Goal: Task Accomplishment & Management: Manage account settings

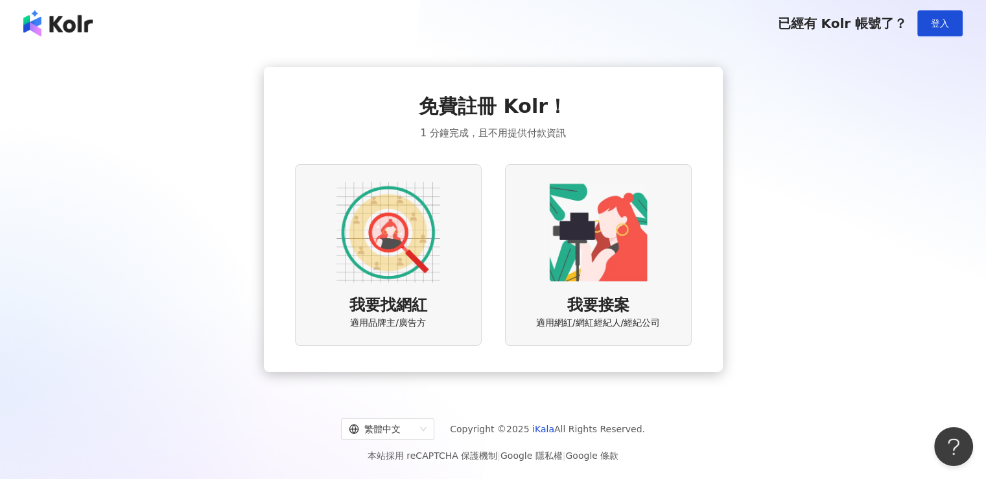
click at [583, 243] on img at bounding box center [599, 232] width 104 height 104
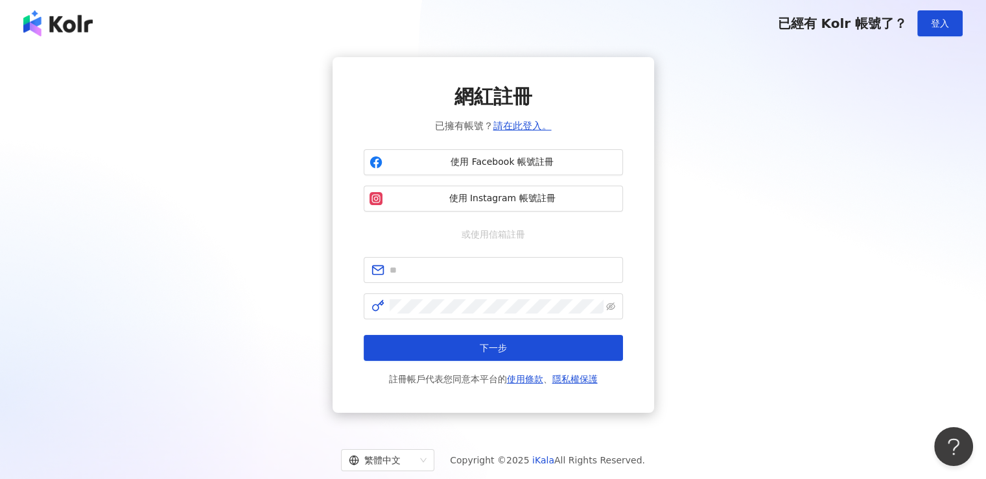
click at [243, 119] on div "網紅註冊 已擁有帳號？ 請在此登入。 使用 Facebook 帳號註冊 使用 Instagram 帳號註冊 或使用信箱註冊 下一步 註冊帳戶代表您同意本平台的…" at bounding box center [493, 234] width 955 height 355
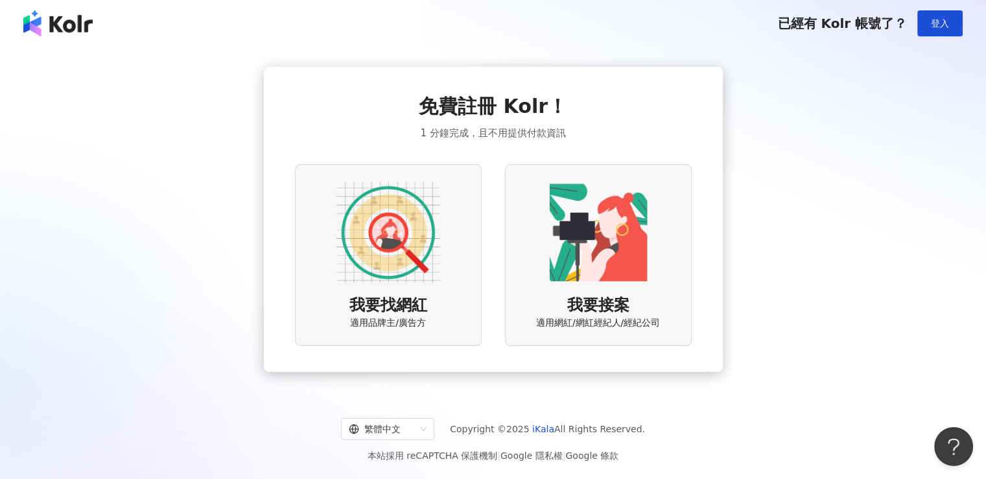
click at [836, 290] on div "免費註冊 Kolr！ 1 分鐘完成，且不用提供付款資訊 我要找網紅 適用品牌主/廣告方 我要接案 適用網紅/網紅經紀人/經紀公司" at bounding box center [493, 219] width 955 height 324
click at [9, 368] on div "免費註冊 Kolr！ 1 分鐘完成，且不用提供付款資訊 我要找網紅 適用品牌主/廣告方 我要接案 適用網紅/網紅經紀人/經紀公司" at bounding box center [493, 219] width 986 height 345
click at [387, 235] on img at bounding box center [389, 232] width 104 height 104
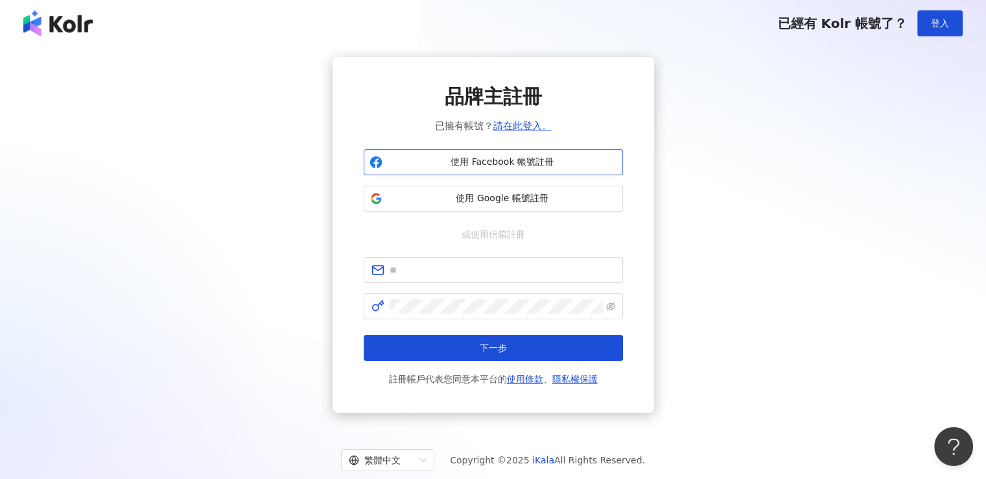
click at [553, 160] on span "使用 Facebook 帳號註冊" at bounding box center [503, 162] width 230 height 13
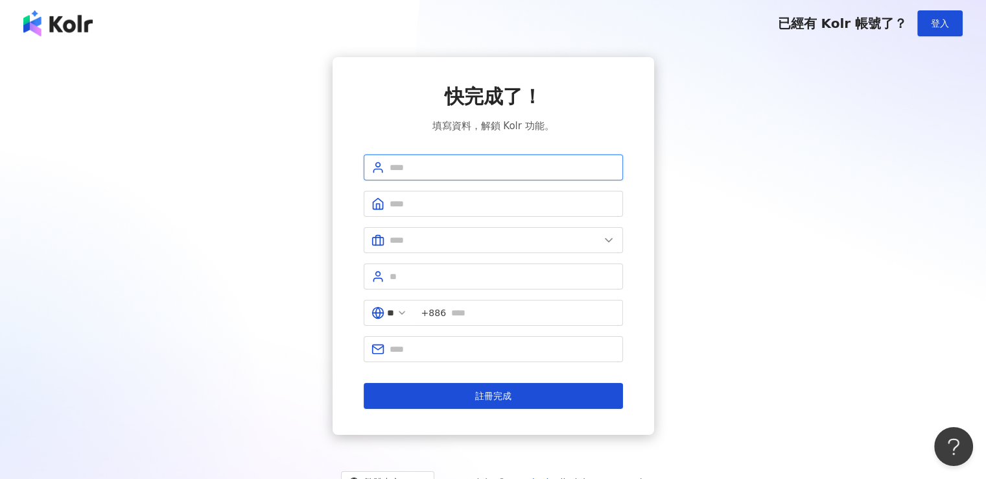
click at [545, 171] on input "text" at bounding box center [503, 167] width 226 height 14
type input "******"
click at [463, 213] on span at bounding box center [493, 204] width 259 height 26
type input "*****"
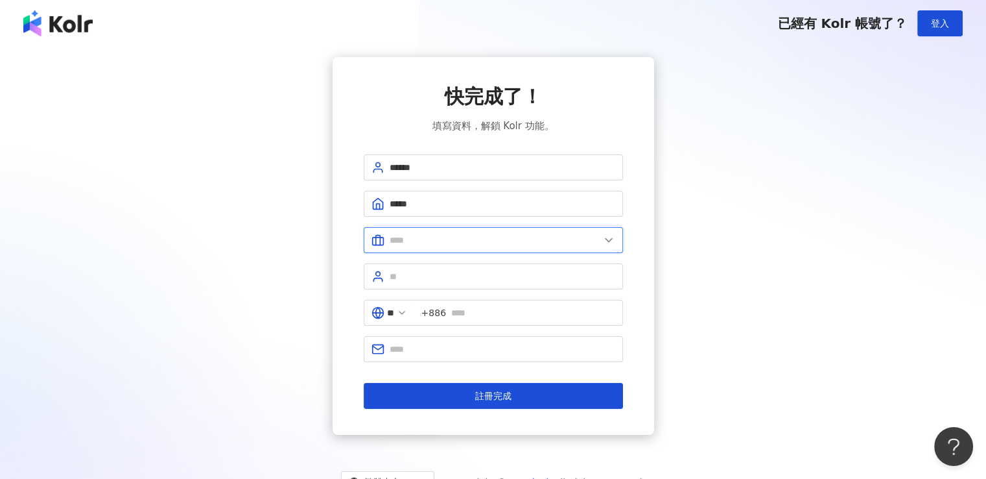
click at [492, 241] on input "text" at bounding box center [495, 240] width 210 height 14
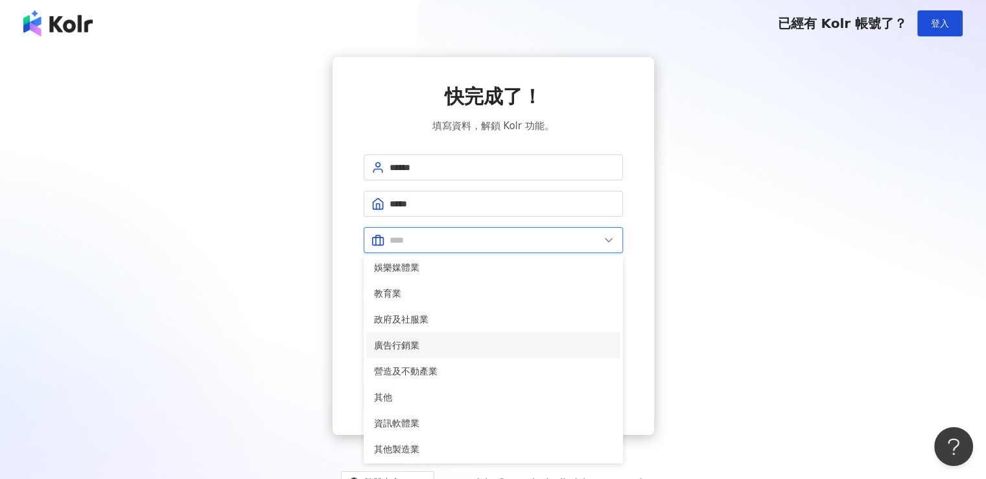
scroll to position [265, 0]
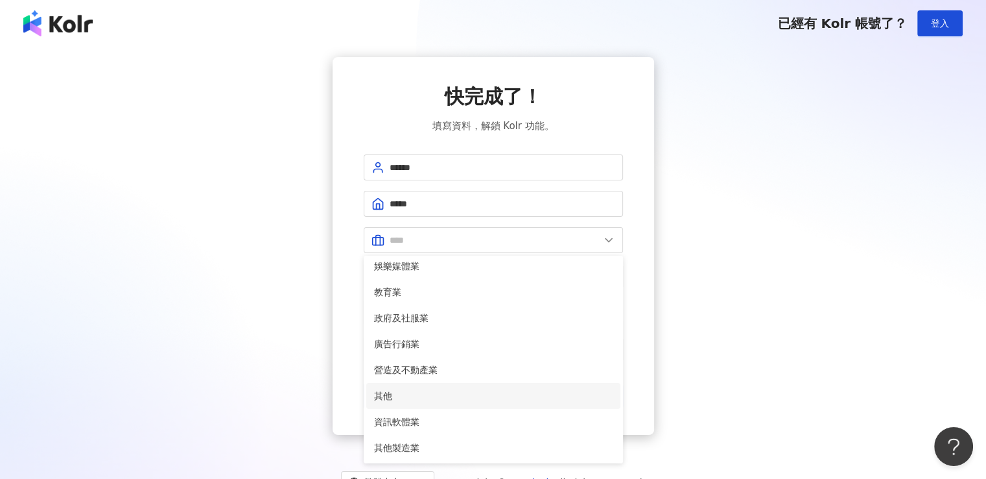
click at [459, 402] on li "其他" at bounding box center [493, 396] width 254 height 26
type input "**"
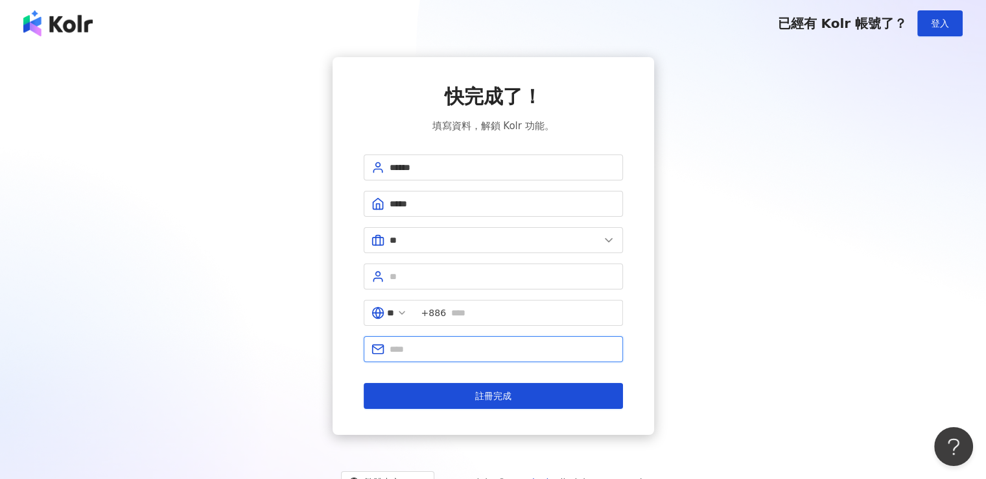
click at [449, 348] on input "text" at bounding box center [503, 349] width 226 height 14
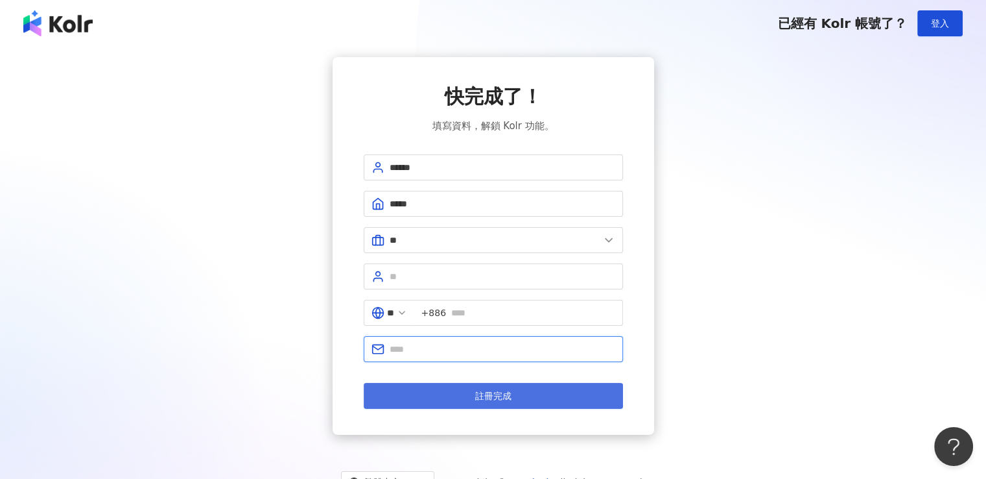
type input "**********"
click at [485, 400] on span "註冊完成" at bounding box center [493, 395] width 36 height 10
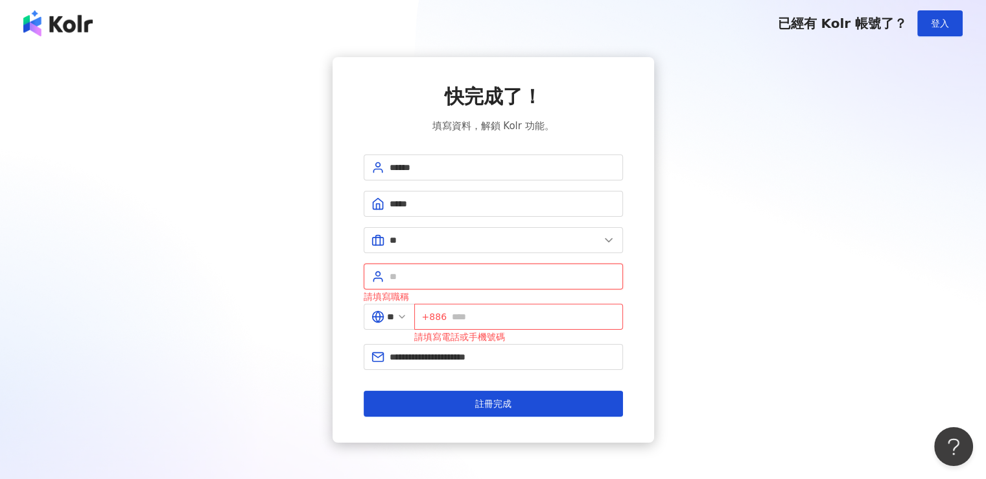
click at [442, 270] on input "text" at bounding box center [503, 276] width 226 height 14
type input "*"
type input "**"
click at [486, 313] on input "text" at bounding box center [533, 316] width 163 height 14
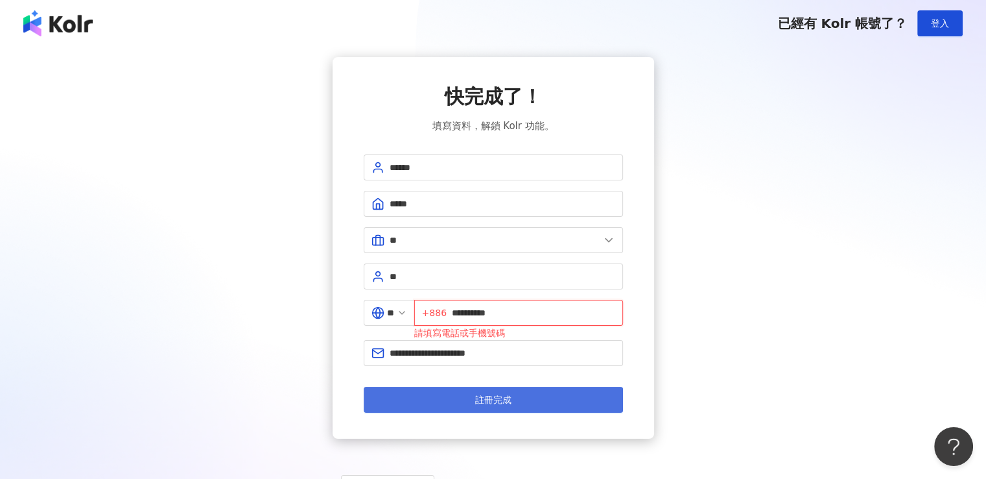
type input "**********"
click at [468, 394] on button "註冊完成" at bounding box center [493, 400] width 259 height 26
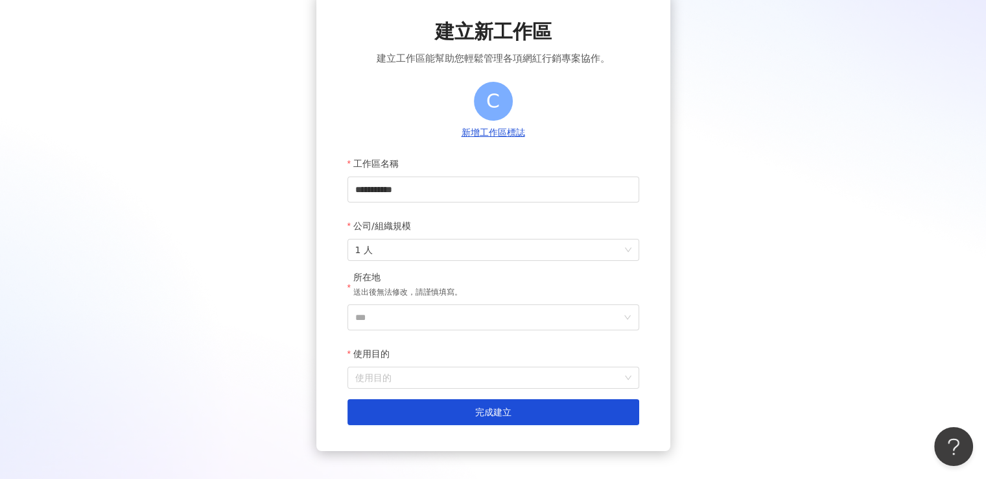
scroll to position [130, 0]
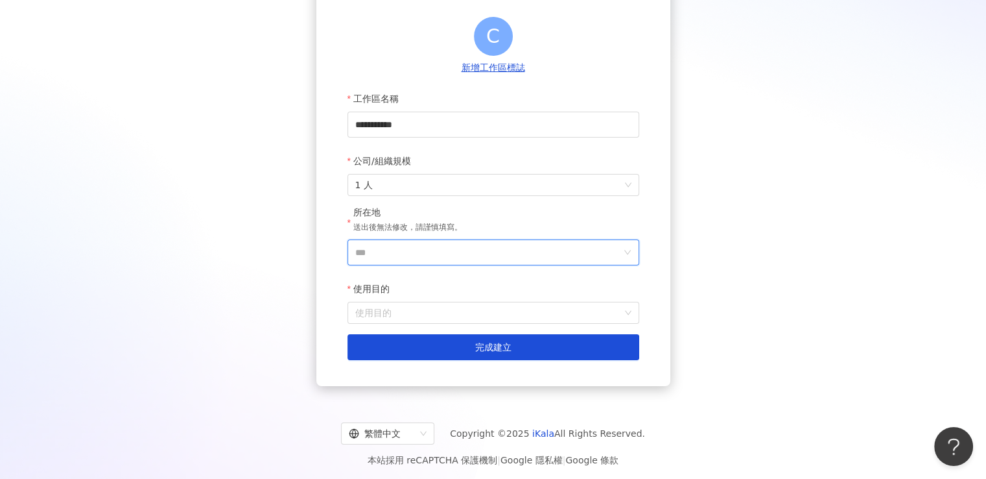
click at [435, 250] on input "***" at bounding box center [488, 252] width 266 height 25
click at [534, 75] on div "台灣" at bounding box center [568, 69] width 125 height 23
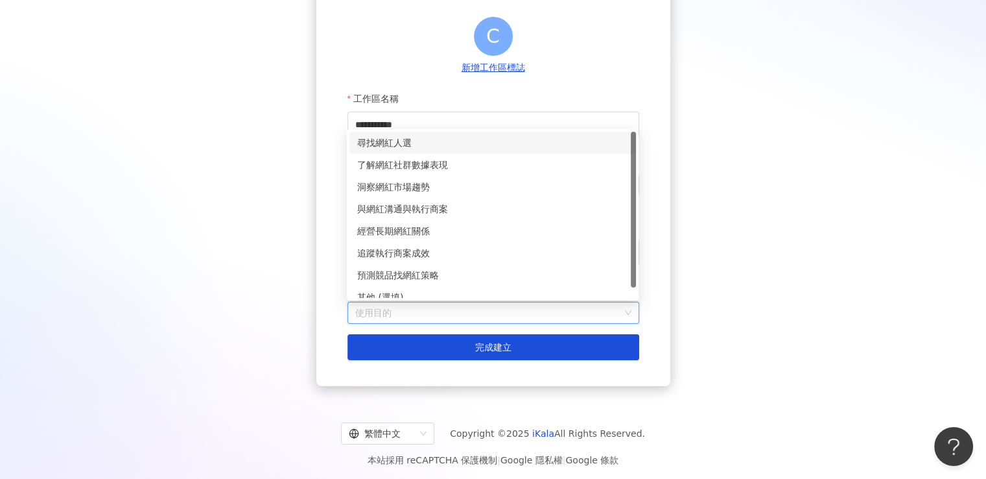
click at [421, 309] on input "使用目的" at bounding box center [493, 312] width 276 height 21
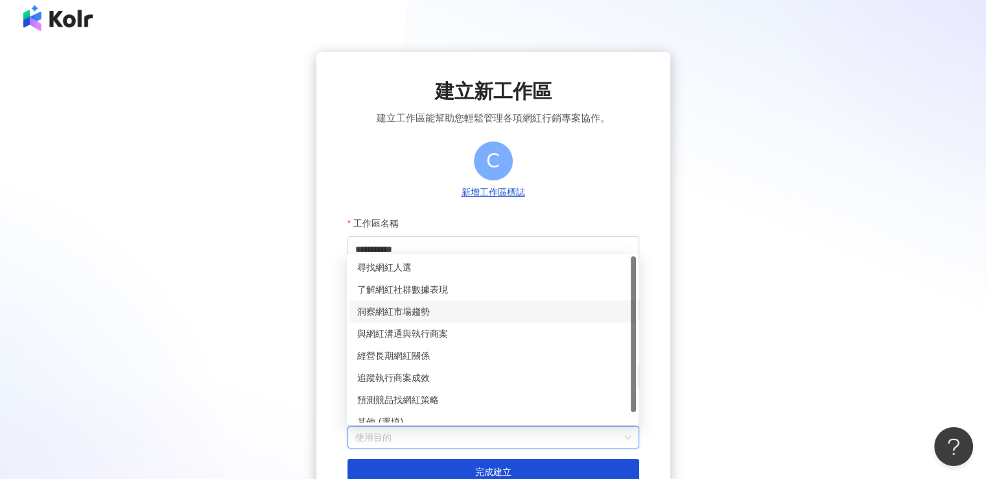
scroll to position [0, 0]
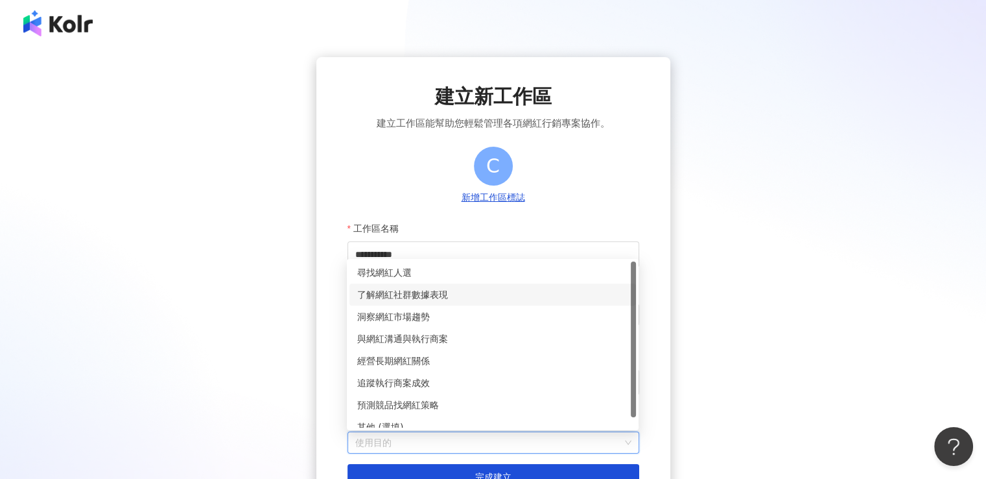
click at [431, 298] on div "了解網紅社群數據表現" at bounding box center [492, 294] width 271 height 14
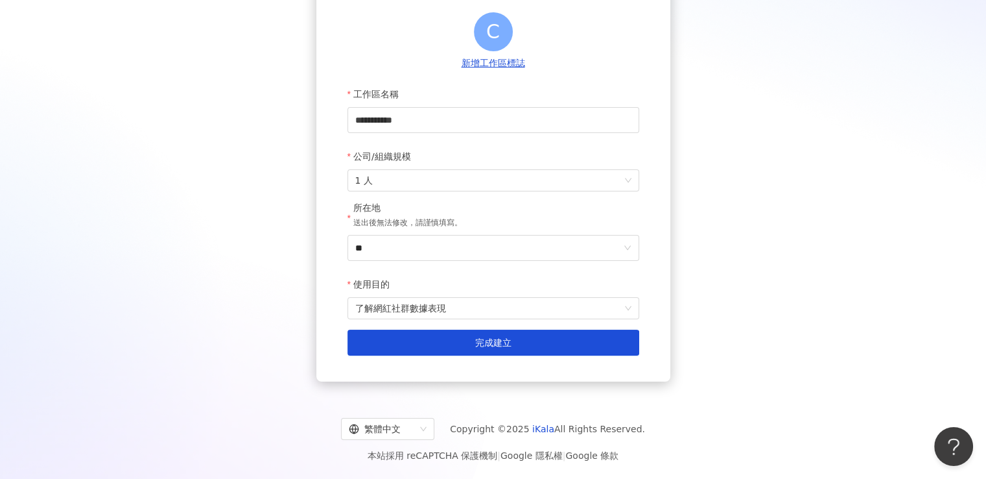
scroll to position [135, 0]
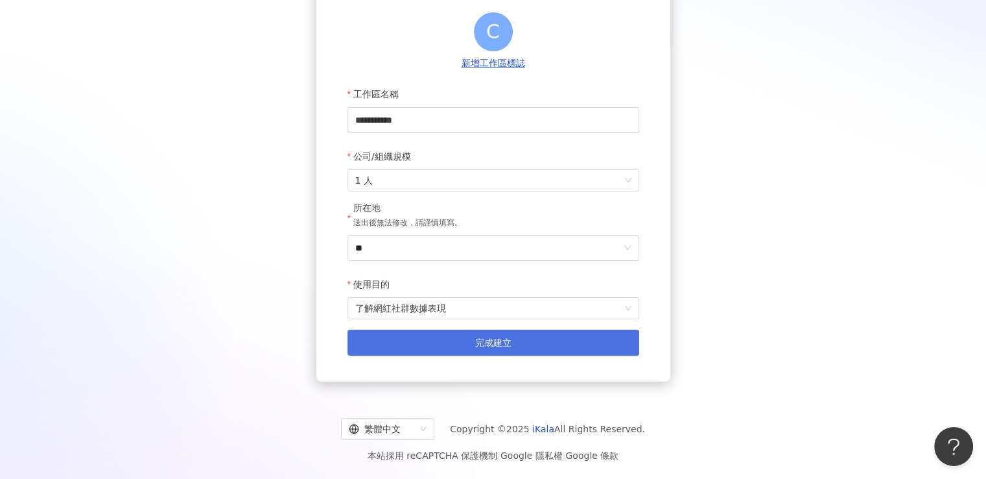
click at [464, 339] on button "完成建立" at bounding box center [494, 342] width 292 height 26
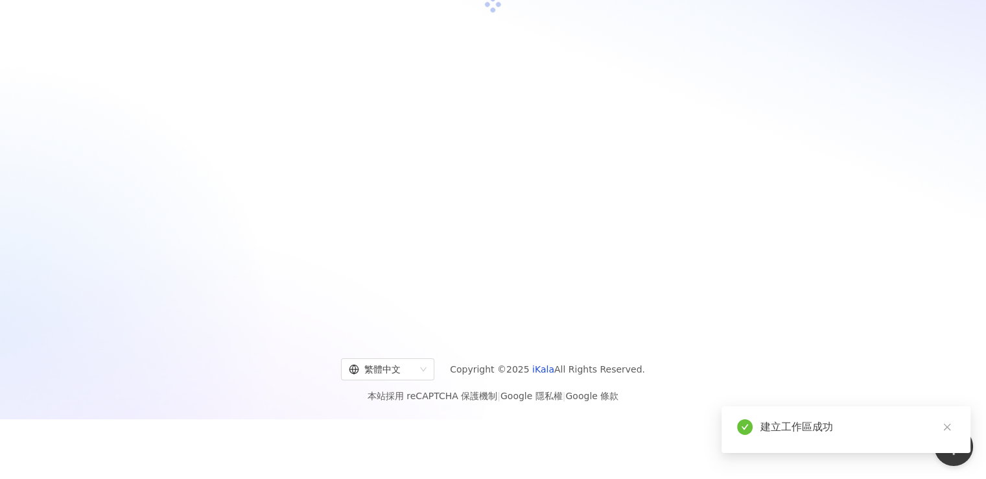
scroll to position [60, 0]
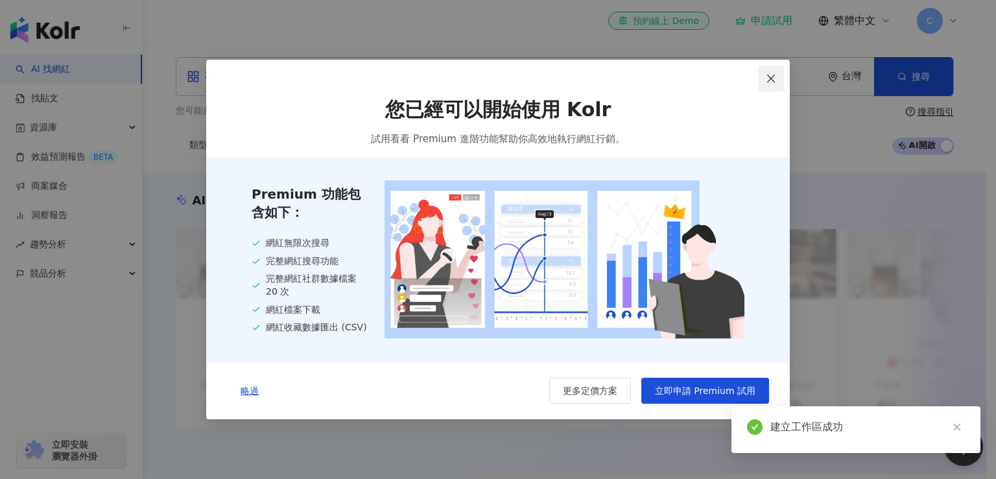
click at [767, 77] on icon "close" at bounding box center [771, 78] width 10 height 10
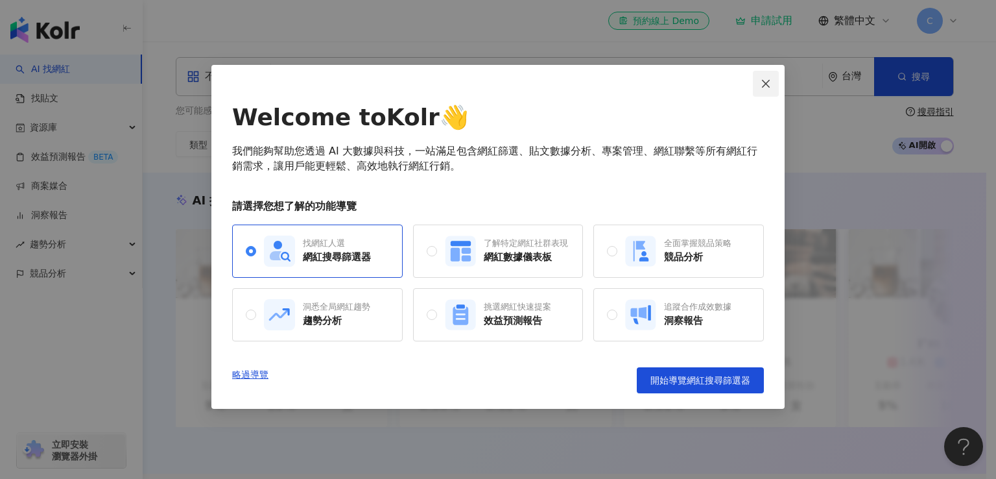
click at [763, 83] on icon "close" at bounding box center [766, 83] width 10 height 10
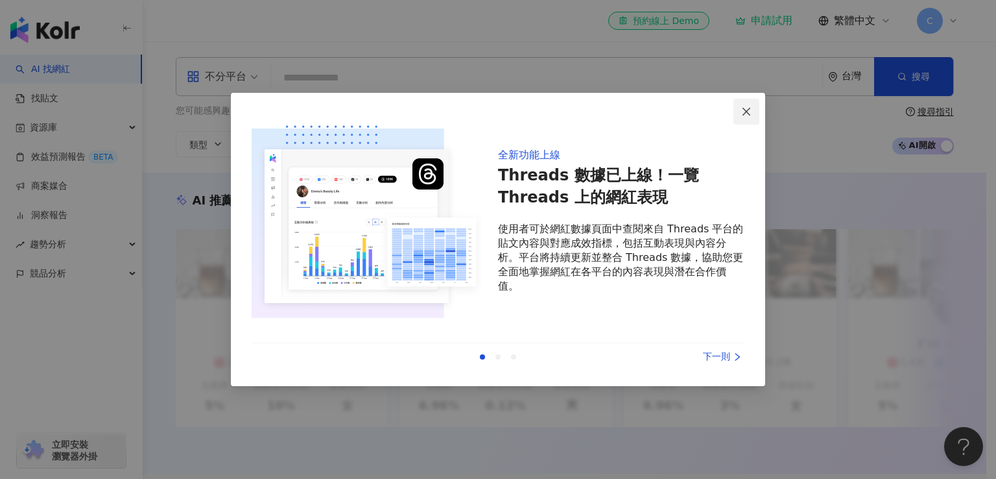
click at [738, 113] on span "Close" at bounding box center [747, 111] width 26 height 10
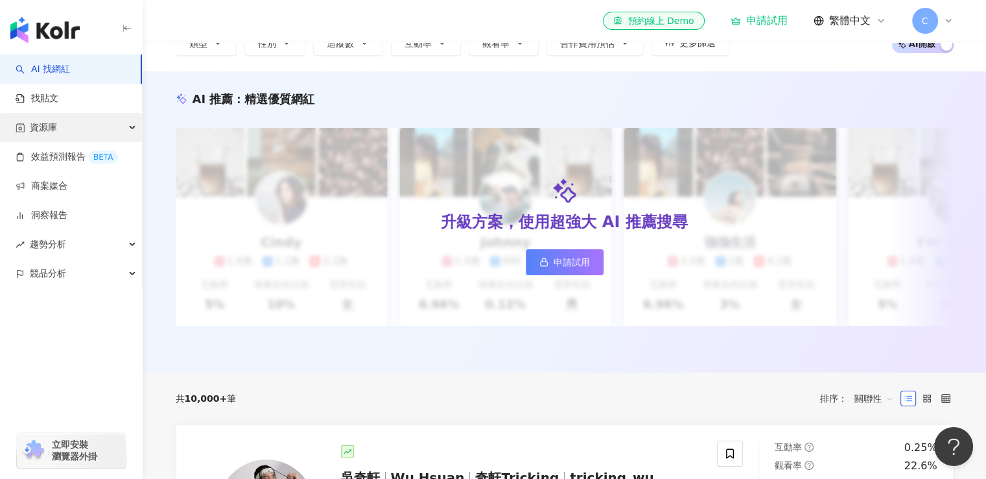
scroll to position [65, 0]
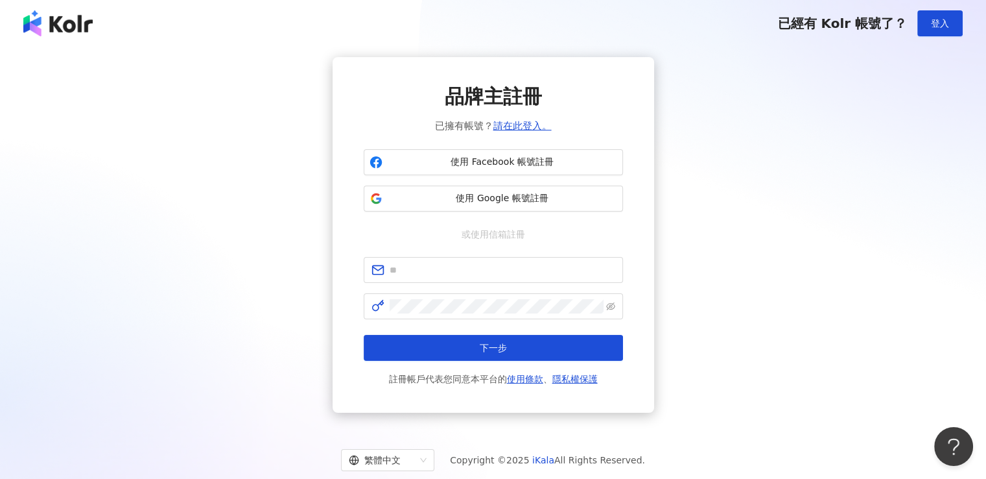
click at [822, 114] on div "品牌主註冊 已擁有帳號？ 請在此登入。 使用 Facebook 帳號註冊 使用 Google 帳號註冊 或使用信箱註冊 下一步 註冊帳戶代表您同意本平台的 使…" at bounding box center [493, 234] width 955 height 355
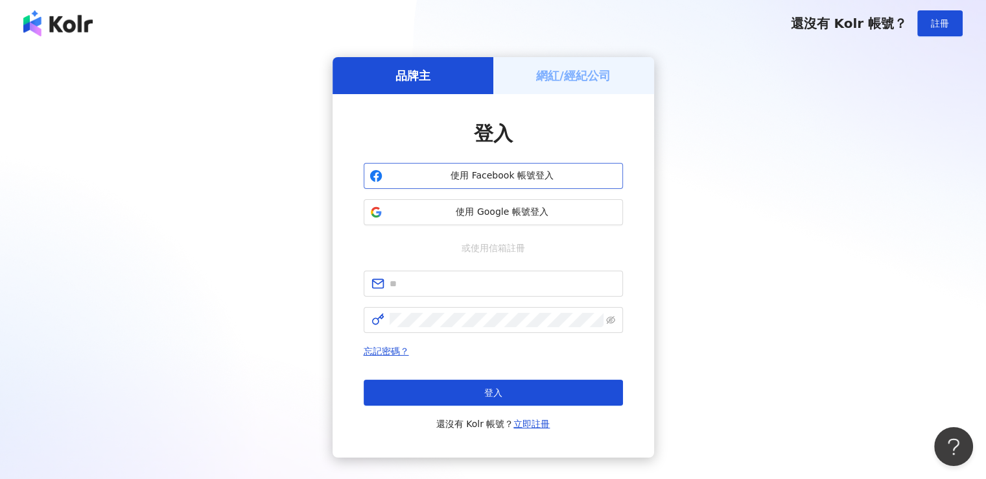
click at [555, 172] on span "使用 Facebook 帳號登入" at bounding box center [503, 175] width 230 height 13
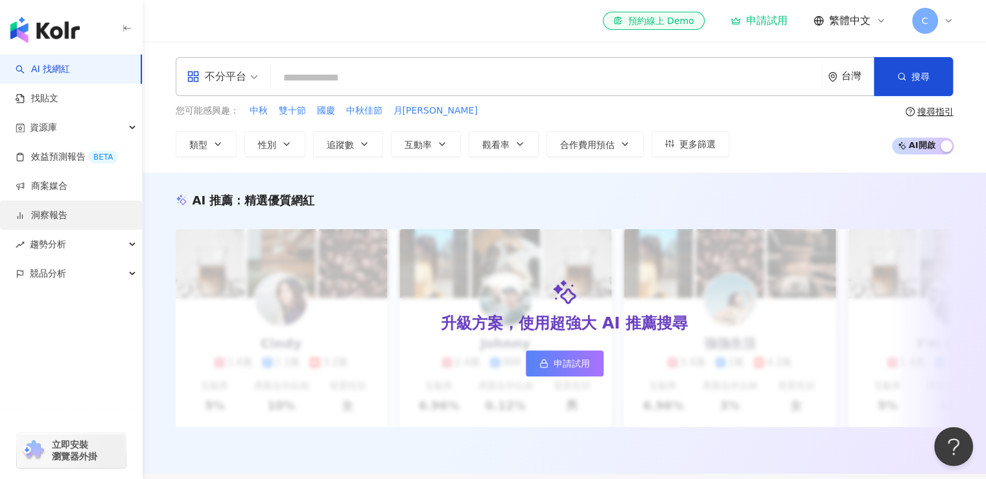
click at [67, 217] on link "洞察報告" at bounding box center [42, 215] width 52 height 13
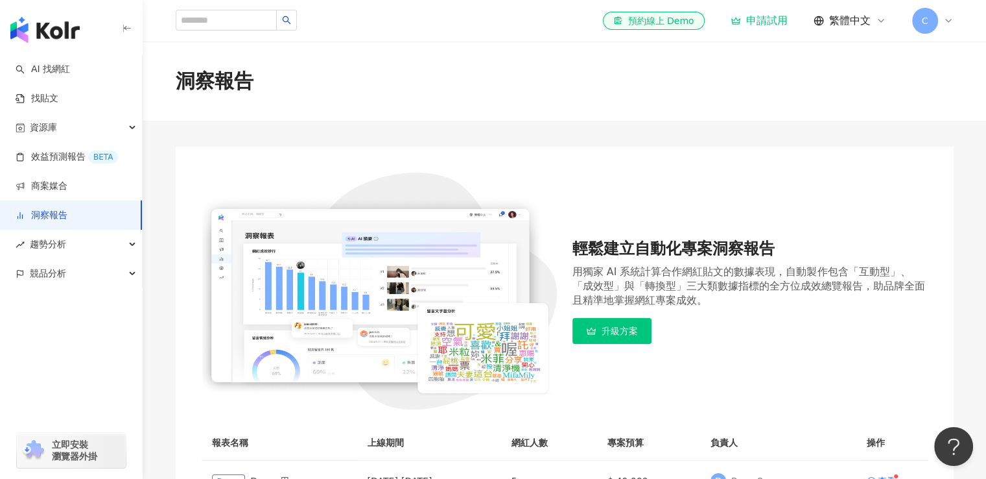
click at [920, 24] on span "C" at bounding box center [925, 21] width 26 height 26
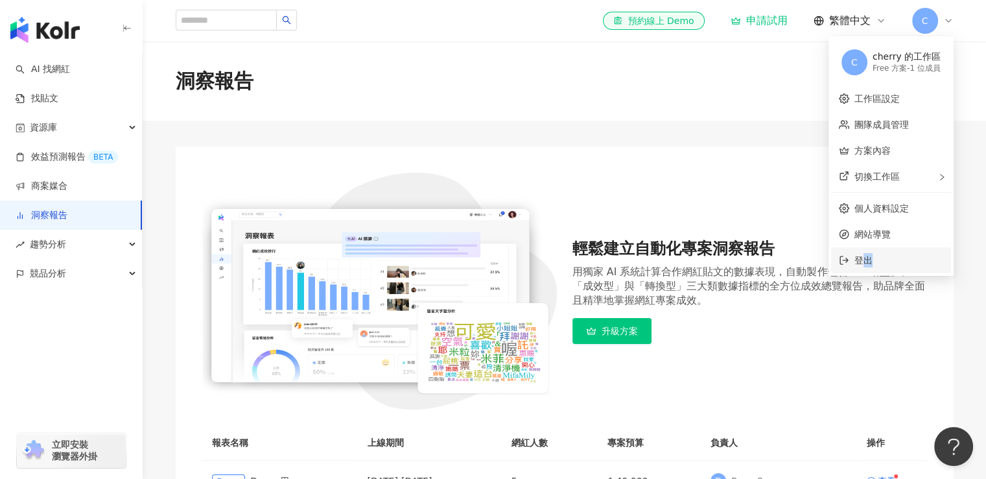
drag, startPoint x: 859, startPoint y: 260, endPoint x: 868, endPoint y: 257, distance: 9.4
click at [868, 257] on span "登出" at bounding box center [864, 260] width 18 height 10
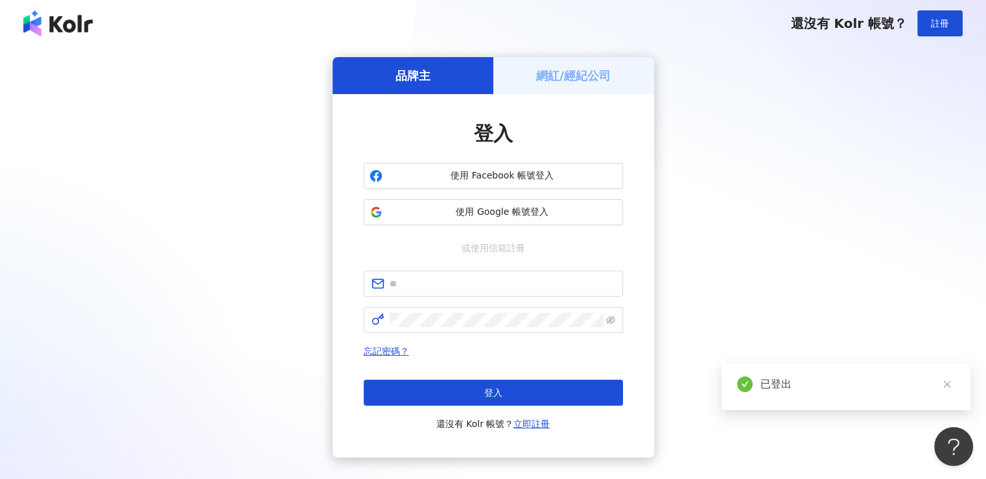
click at [865, 245] on div "品牌主 網紅/經紀公司 登入 使用 Facebook 帳號登入 使用 Google 帳號登入 或使用信箱註冊 忘記密碼？ 登入 還沒有 Kolr 帳號？ 立即…" at bounding box center [493, 257] width 955 height 400
